Goal: Task Accomplishment & Management: Manage account settings

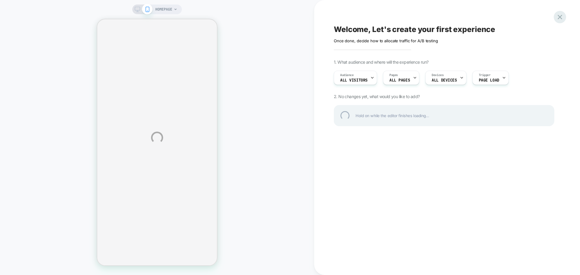
click at [562, 18] on div at bounding box center [560, 17] width 12 height 12
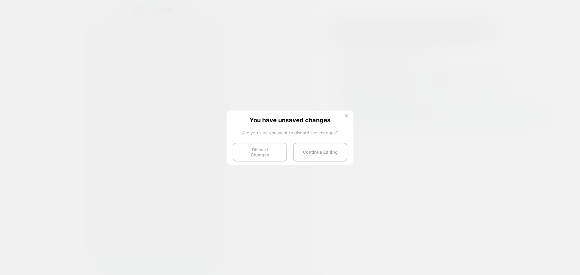
click at [249, 153] on button "Discard Changes" at bounding box center [260, 152] width 54 height 19
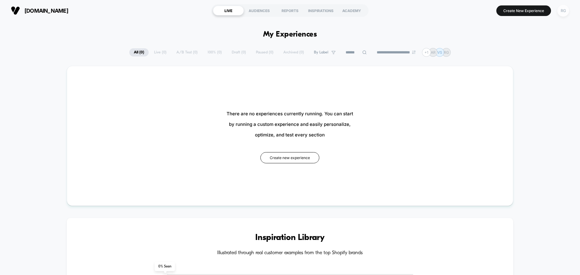
click at [566, 12] on div "RG" at bounding box center [563, 11] width 12 height 12
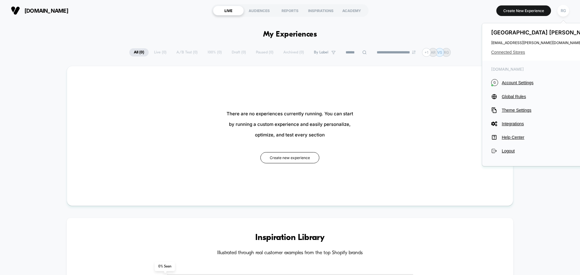
click at [522, 51] on span "Connected Stores" at bounding box center [544, 52] width 106 height 5
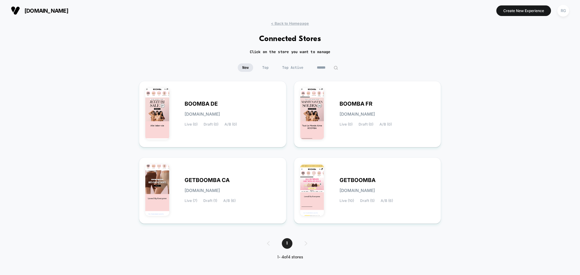
click at [305, 240] on div "1" at bounding box center [290, 243] width 58 height 11
